Goal: Complete application form

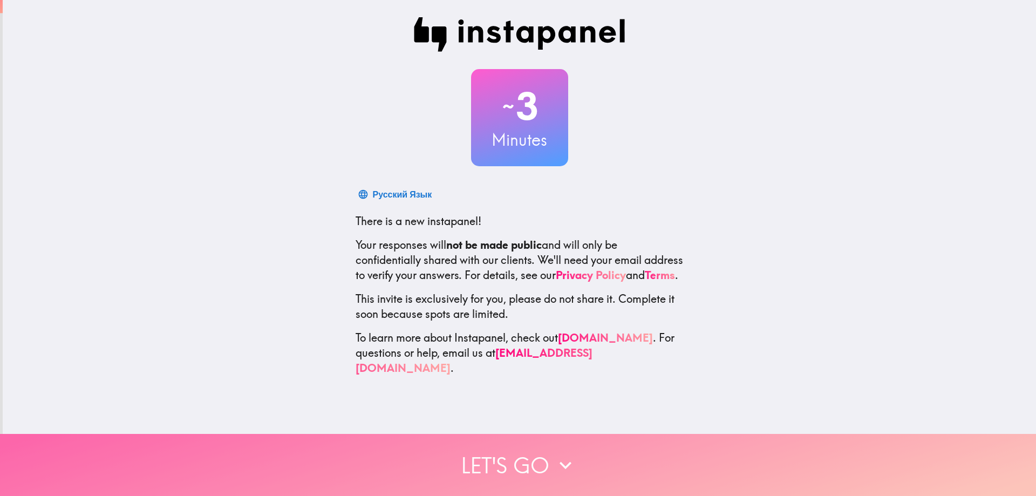
click at [520, 451] on button "Let's go" at bounding box center [518, 465] width 1036 height 62
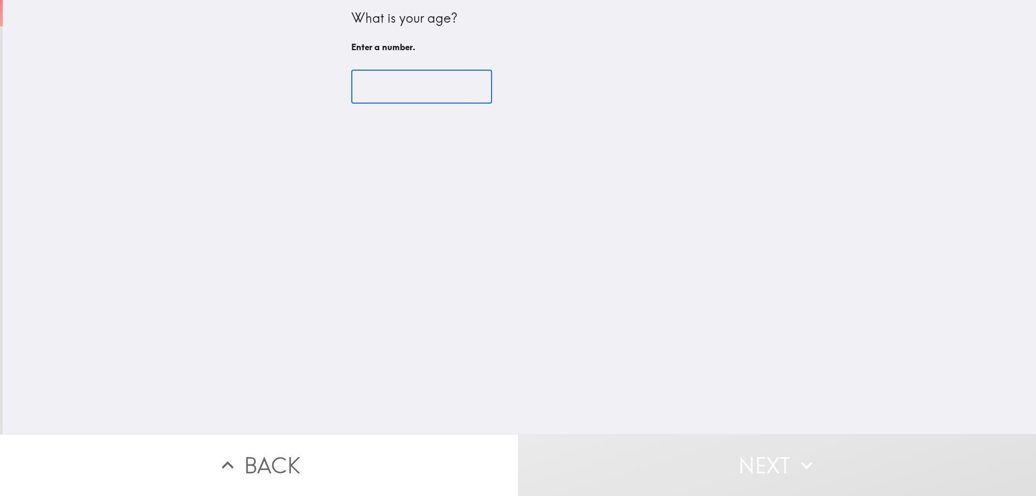
click at [391, 87] on input "number" at bounding box center [421, 86] width 141 height 33
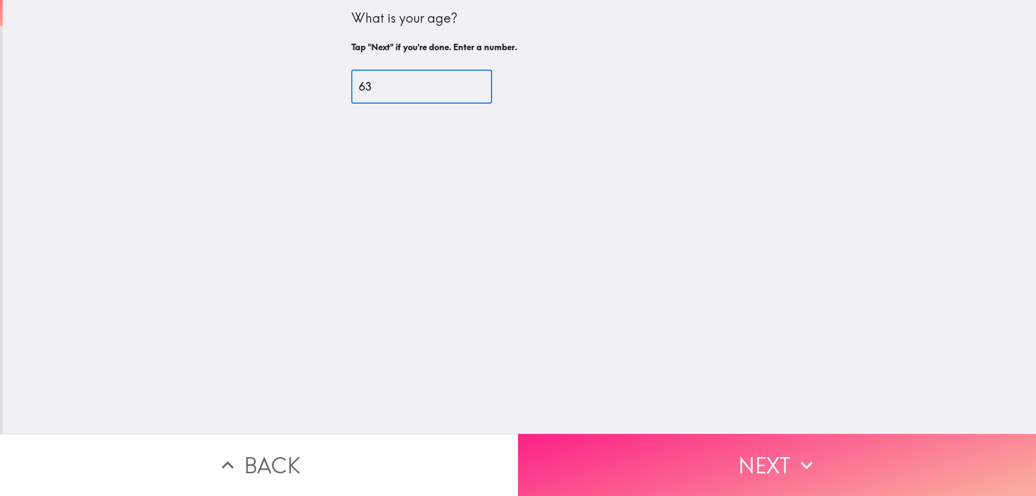
type input "63"
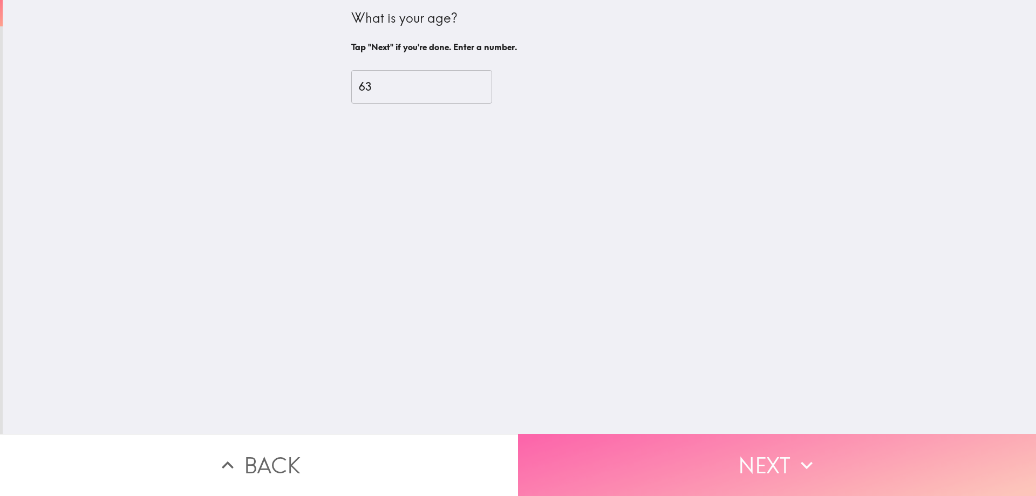
click at [653, 462] on button "Next" at bounding box center [777, 465] width 518 height 62
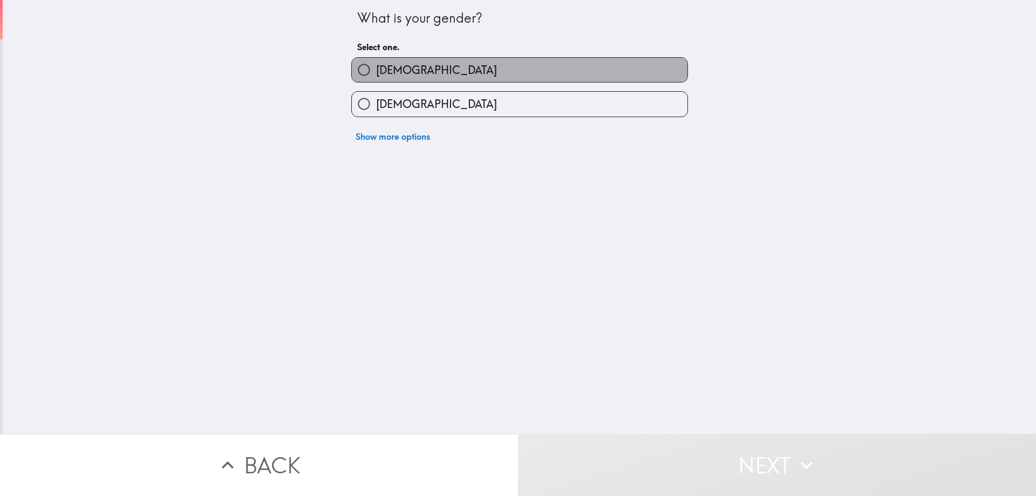
click at [418, 72] on label "[DEMOGRAPHIC_DATA]" at bounding box center [520, 70] width 336 height 24
click at [376, 72] on input "[DEMOGRAPHIC_DATA]" at bounding box center [364, 70] width 24 height 24
radio input "true"
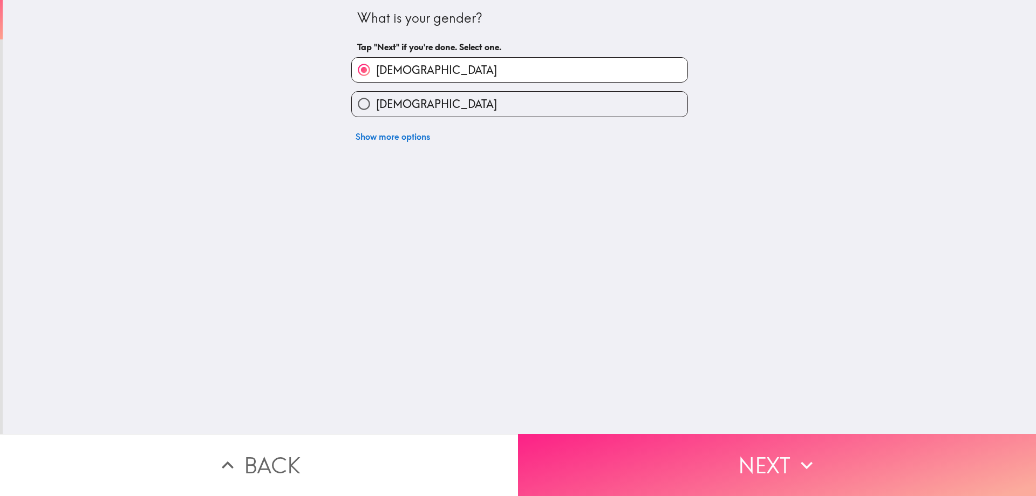
click at [629, 445] on button "Next" at bounding box center [777, 465] width 518 height 62
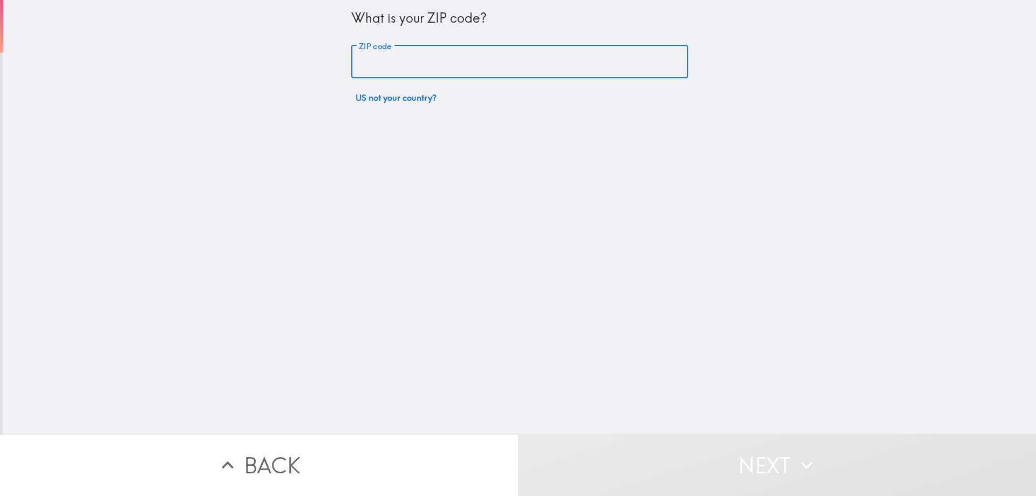
click at [402, 71] on input "ZIP code" at bounding box center [519, 61] width 337 height 33
type input "76119"
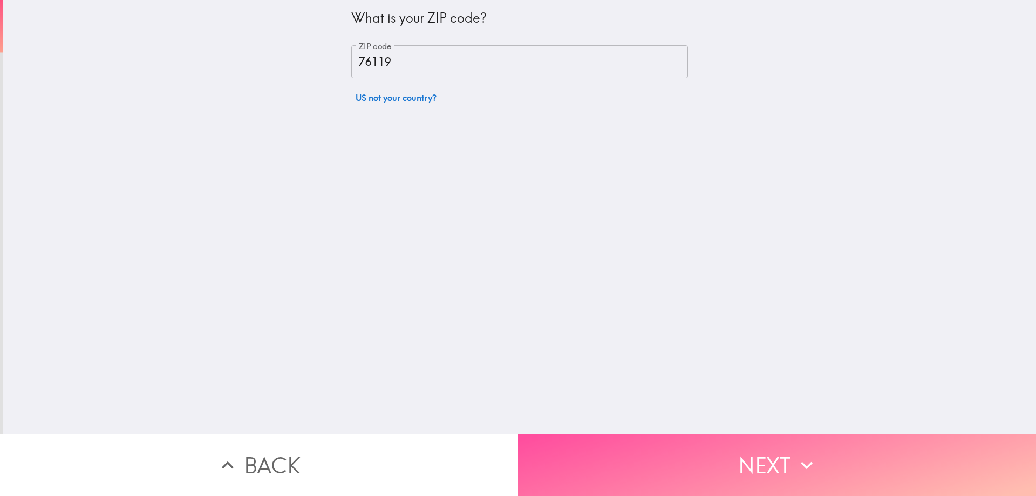
click at [631, 461] on button "Next" at bounding box center [777, 465] width 518 height 62
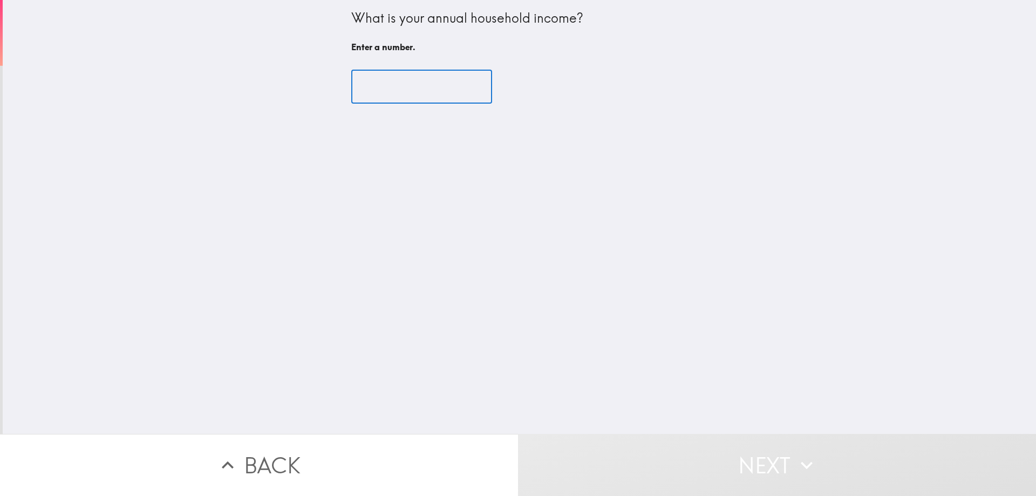
click at [392, 94] on input "number" at bounding box center [421, 86] width 141 height 33
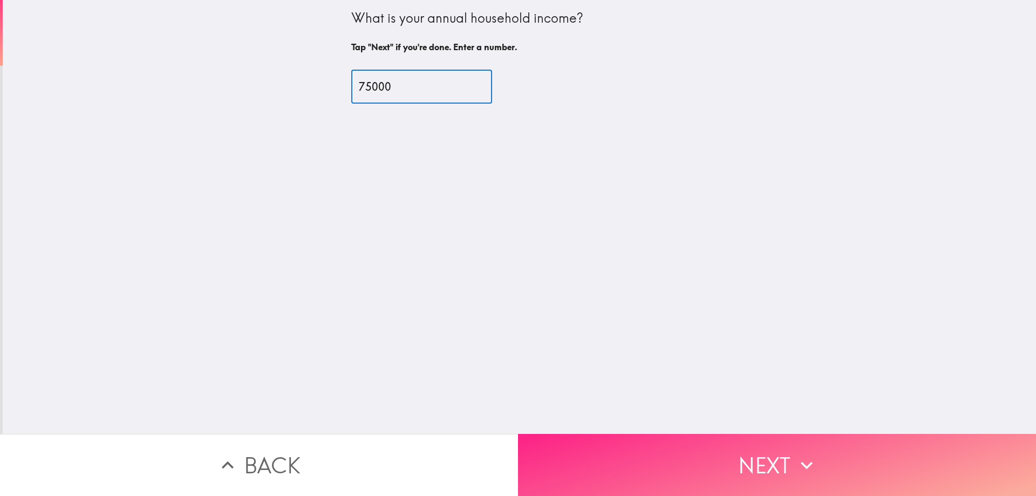
type input "75000"
click at [672, 454] on button "Next" at bounding box center [777, 465] width 518 height 62
